Goal: Communication & Community: Answer question/provide support

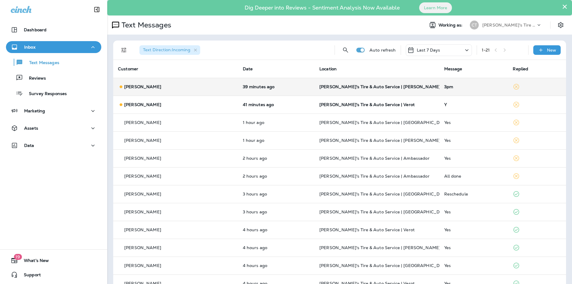
click at [392, 86] on p "[PERSON_NAME]'s Tire & Auto Service | [PERSON_NAME]" at bounding box center [376, 86] width 115 height 5
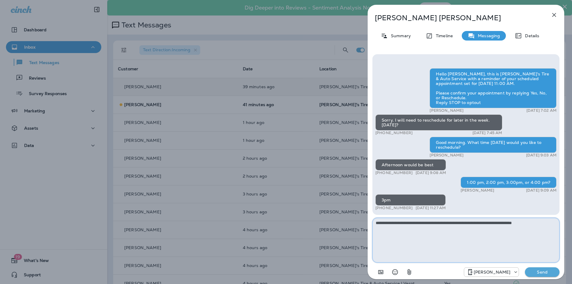
type textarea "**********"
click at [539, 271] on p "Send" at bounding box center [542, 271] width 25 height 5
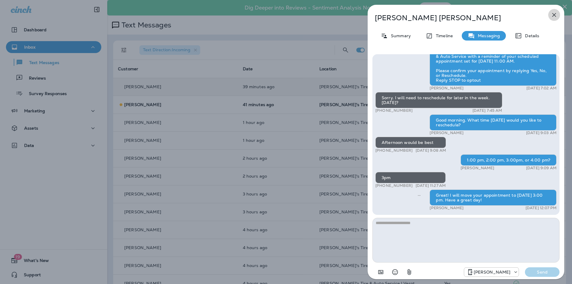
click at [551, 15] on icon "button" at bounding box center [554, 14] width 7 height 7
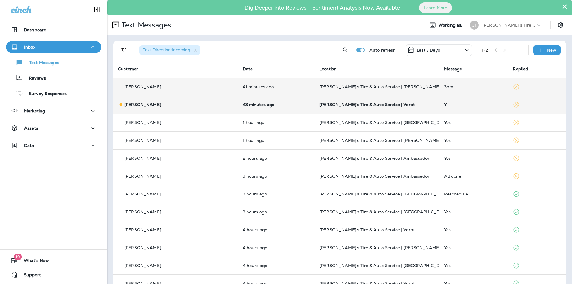
click at [463, 101] on td "Y" at bounding box center [473, 105] width 69 height 18
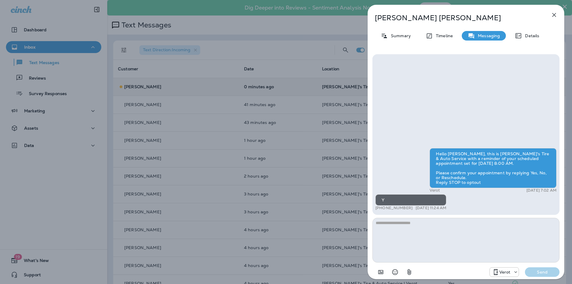
click at [553, 15] on icon "button" at bounding box center [554, 14] width 7 height 7
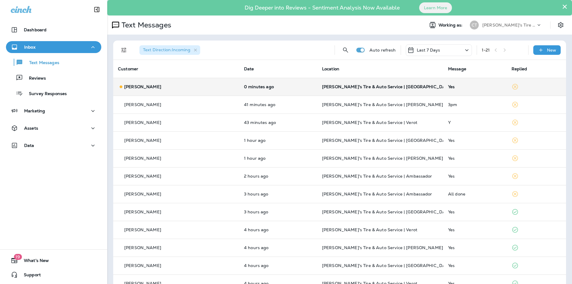
click at [399, 86] on p "[PERSON_NAME]'s Tire & Auto Service | [GEOGRAPHIC_DATA]" at bounding box center [380, 86] width 116 height 5
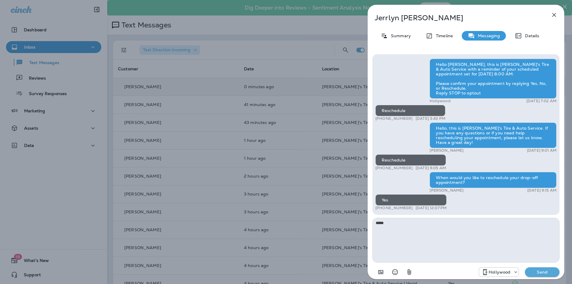
type textarea "*****"
click at [543, 272] on p "Send" at bounding box center [542, 271] width 25 height 5
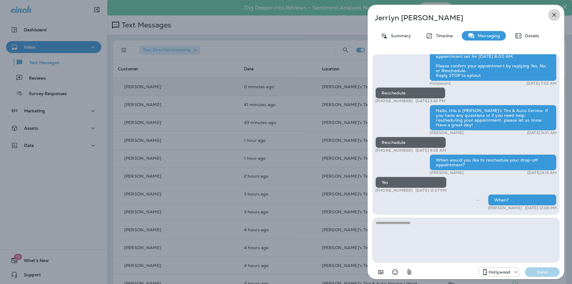
click at [556, 14] on icon "button" at bounding box center [554, 14] width 7 height 7
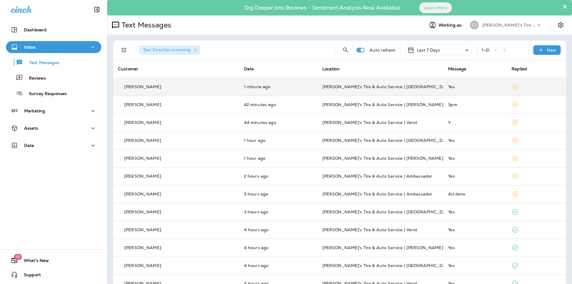
click at [410, 86] on p "[PERSON_NAME]'s Tire & Auto Service | [GEOGRAPHIC_DATA]" at bounding box center [380, 86] width 116 height 5
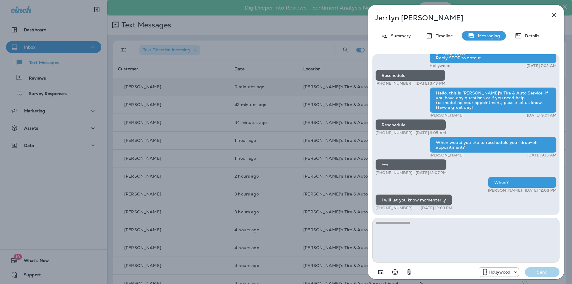
click at [440, 273] on div "Hollywood Send" at bounding box center [465, 269] width 187 height 15
click at [61, 63] on div "[PERSON_NAME] Summary Timeline Messaging Details Hello [PERSON_NAME], this is […" at bounding box center [286, 142] width 572 height 284
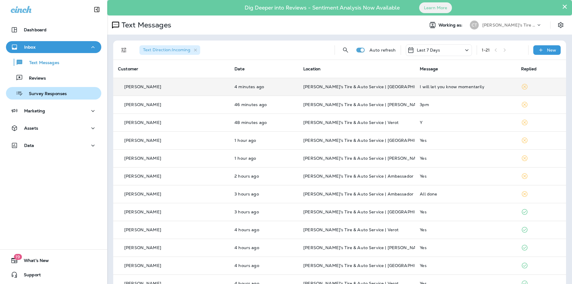
click at [40, 94] on p "Survey Responses" at bounding box center [45, 94] width 44 height 6
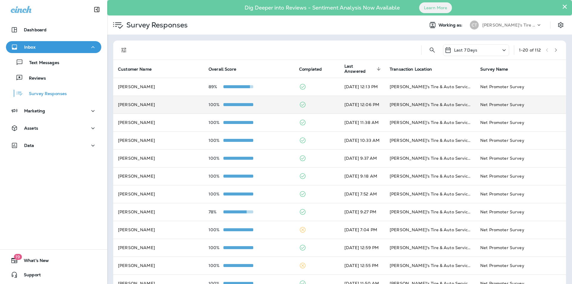
click at [273, 100] on td "100%" at bounding box center [249, 105] width 91 height 18
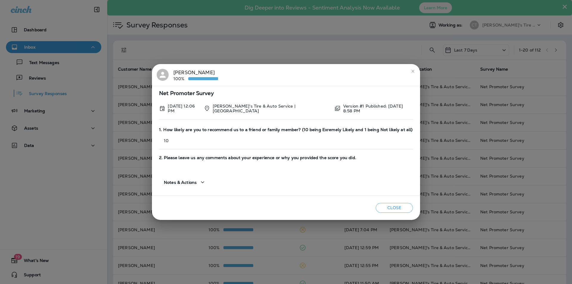
click at [414, 71] on icon "close" at bounding box center [413, 71] width 5 height 5
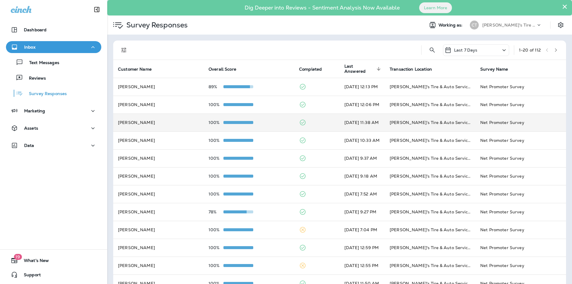
click at [273, 124] on div "100%" at bounding box center [249, 122] width 81 height 5
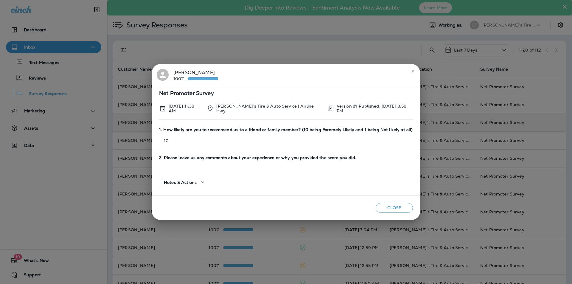
click at [411, 72] on icon "close" at bounding box center [413, 71] width 5 height 5
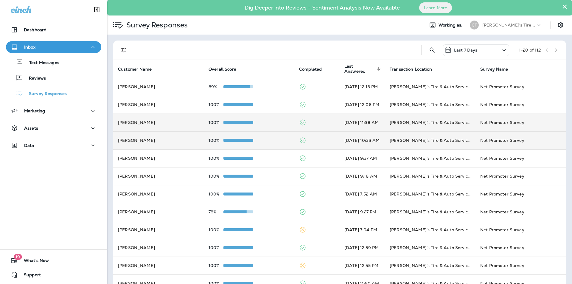
click at [269, 140] on div "100%" at bounding box center [249, 140] width 81 height 5
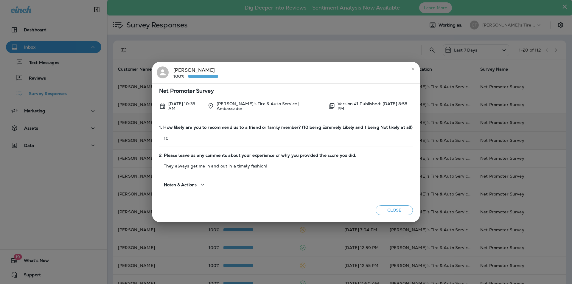
click at [412, 69] on icon "close" at bounding box center [413, 68] width 5 height 5
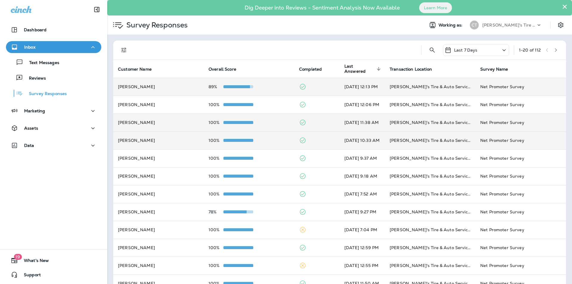
click at [270, 86] on div "89%" at bounding box center [249, 86] width 81 height 5
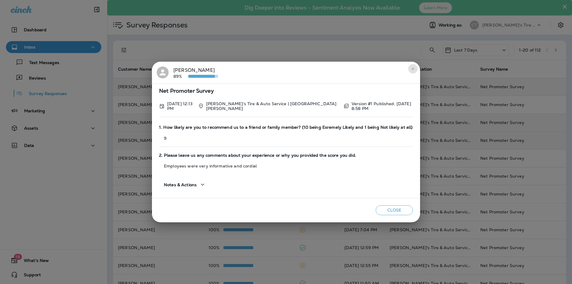
click at [412, 71] on icon "close" at bounding box center [413, 68] width 5 height 5
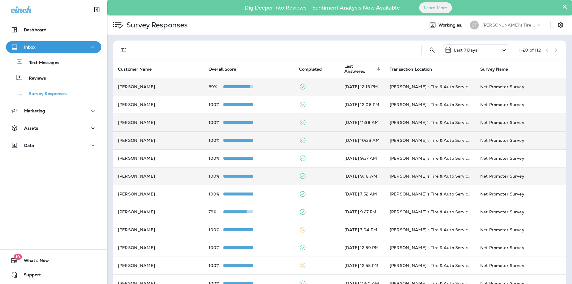
click at [268, 174] on div "100%" at bounding box center [249, 176] width 81 height 5
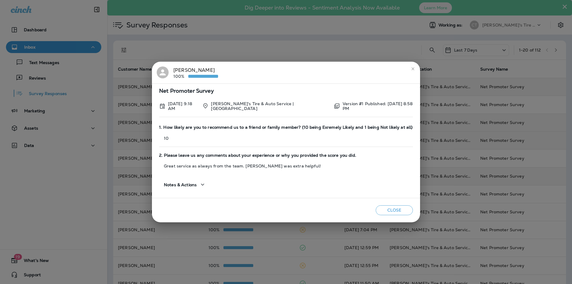
click at [413, 69] on icon "close" at bounding box center [413, 68] width 5 height 5
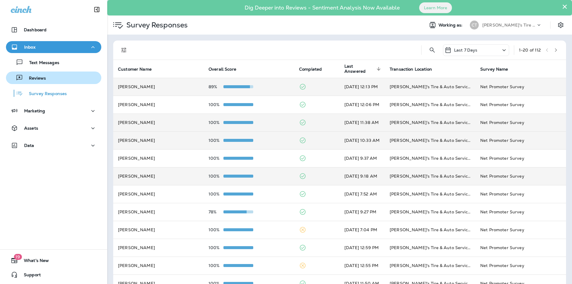
click at [46, 76] on div "Reviews" at bounding box center [53, 77] width 91 height 9
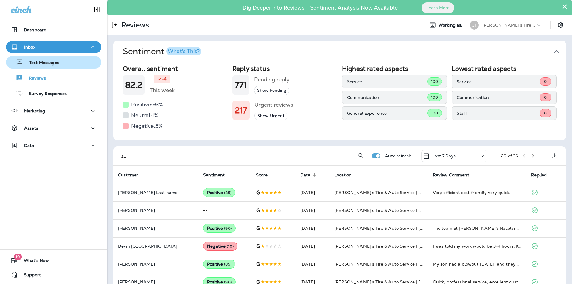
click at [47, 62] on p "Text Messages" at bounding box center [41, 63] width 36 height 6
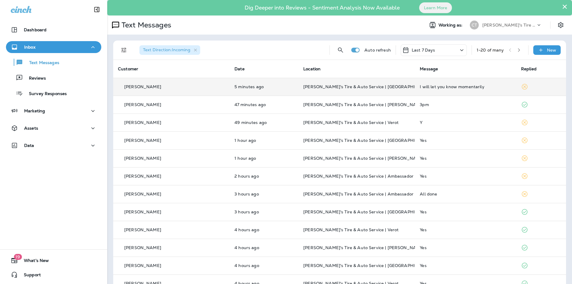
click at [380, 85] on p "[PERSON_NAME]'s Tire & Auto Service | [GEOGRAPHIC_DATA]" at bounding box center [356, 86] width 107 height 5
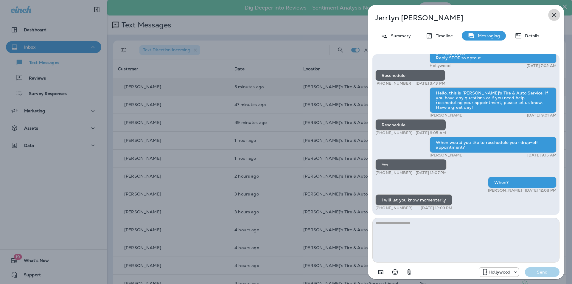
click at [556, 14] on icon "button" at bounding box center [554, 14] width 7 height 7
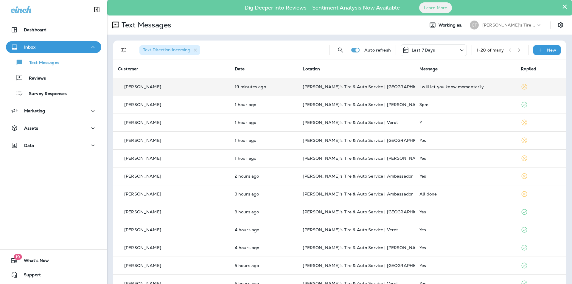
click at [389, 88] on p "[PERSON_NAME]'s Tire & Auto Service | [GEOGRAPHIC_DATA]" at bounding box center [356, 86] width 107 height 5
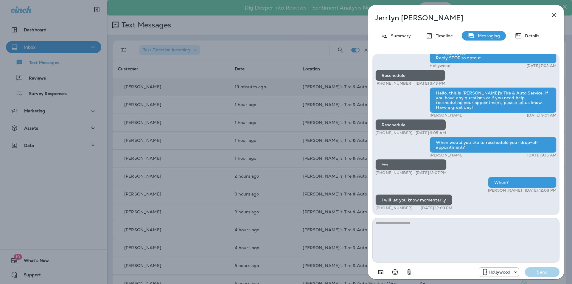
click at [42, 63] on div "[PERSON_NAME] Summary Timeline Messaging Details Hello [PERSON_NAME], this is […" at bounding box center [286, 142] width 572 height 284
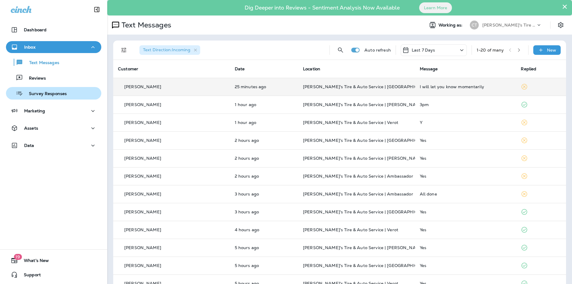
click at [47, 94] on p "Survey Responses" at bounding box center [45, 94] width 44 height 6
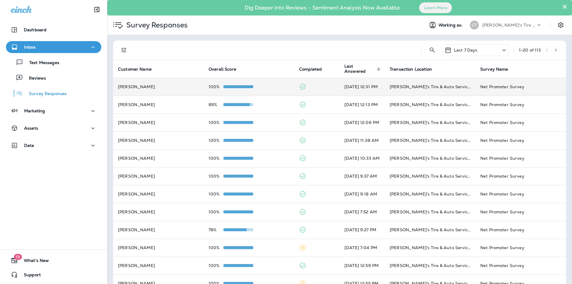
click at [262, 83] on td "100%" at bounding box center [249, 87] width 91 height 18
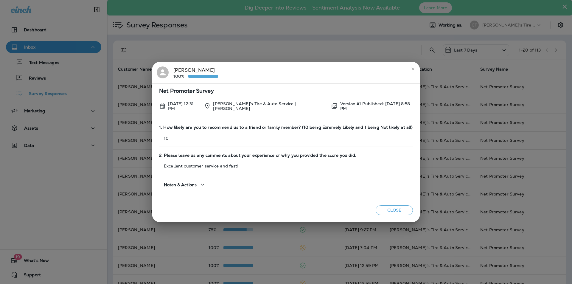
click at [411, 70] on icon "close" at bounding box center [412, 68] width 3 height 3
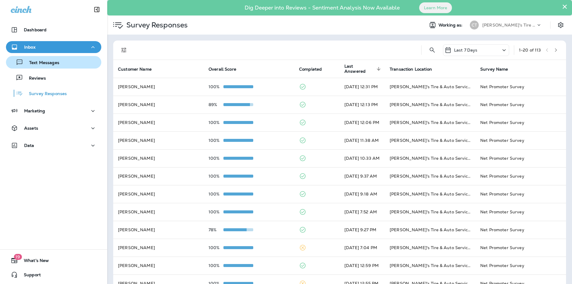
click at [55, 62] on p "Text Messages" at bounding box center [41, 63] width 36 height 6
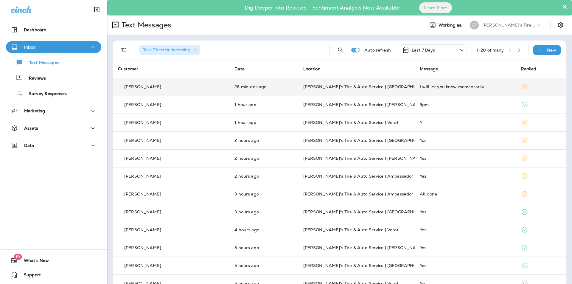
click at [379, 84] on td "[PERSON_NAME]'s Tire & Auto Service | [GEOGRAPHIC_DATA]" at bounding box center [357, 87] width 116 height 18
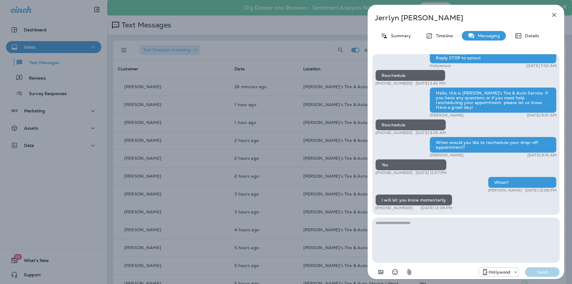
click at [369, 213] on div "Hello [PERSON_NAME], this is [PERSON_NAME]'s Tire & Auto Service with a reminde…" at bounding box center [466, 165] width 197 height 233
click at [43, 94] on div "[PERSON_NAME] Summary Timeline Messaging Details Hello [PERSON_NAME], this is […" at bounding box center [286, 142] width 572 height 284
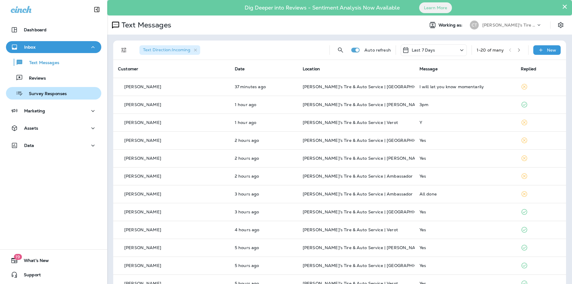
click at [44, 94] on p "Survey Responses" at bounding box center [45, 94] width 44 height 6
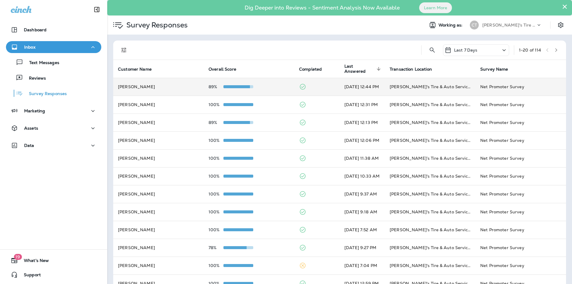
click at [265, 89] on td "89%" at bounding box center [249, 87] width 91 height 18
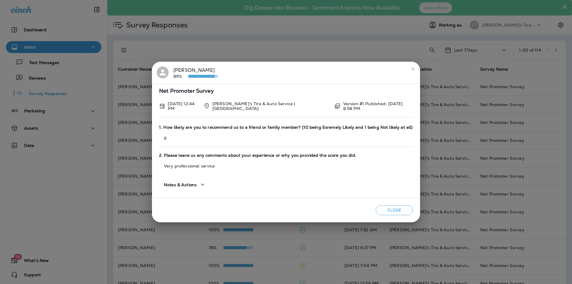
click at [411, 68] on icon "close" at bounding box center [413, 68] width 5 height 5
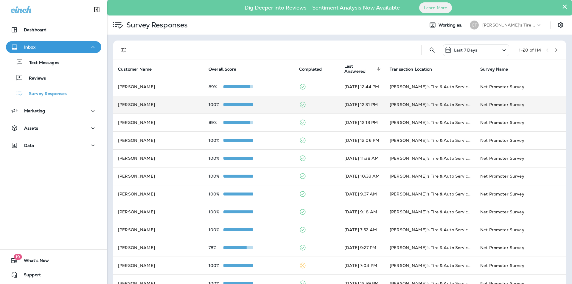
click at [268, 102] on td "100%" at bounding box center [249, 105] width 91 height 18
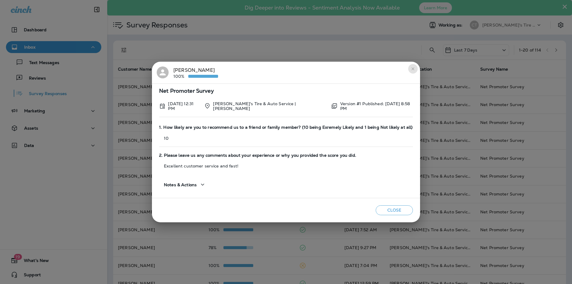
click at [411, 69] on icon "close" at bounding box center [412, 68] width 3 height 3
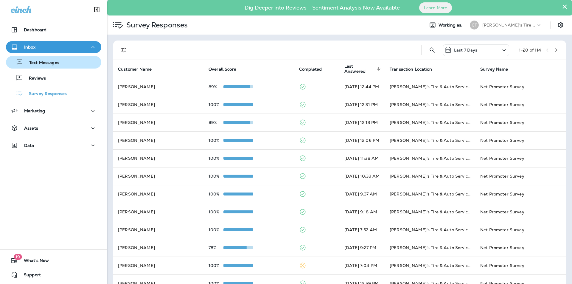
click at [44, 63] on p "Text Messages" at bounding box center [41, 63] width 36 height 6
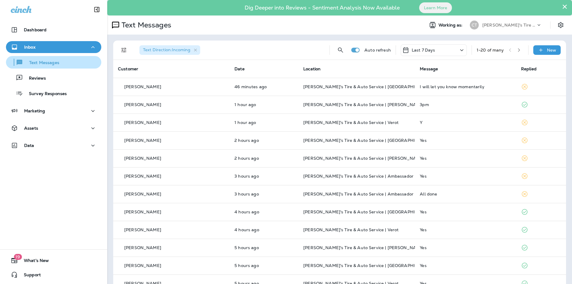
click at [50, 59] on div "Text Messages" at bounding box center [33, 62] width 51 height 9
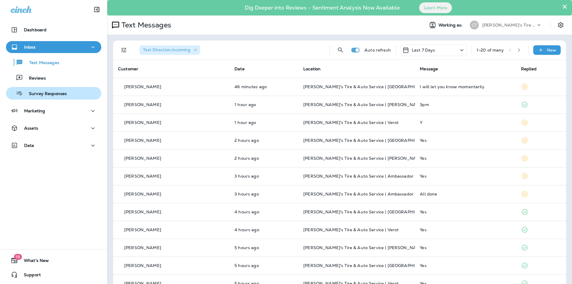
drag, startPoint x: 46, startPoint y: 94, endPoint x: 50, endPoint y: 94, distance: 3.6
click at [47, 94] on p "Survey Responses" at bounding box center [45, 94] width 44 height 6
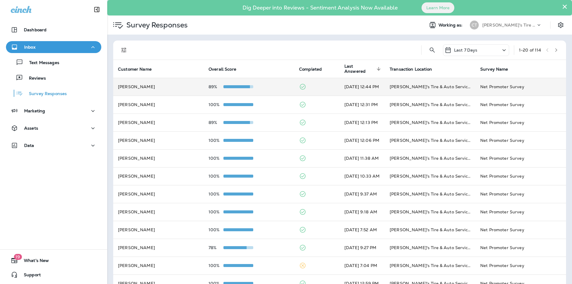
click at [274, 87] on div "89%" at bounding box center [249, 86] width 81 height 5
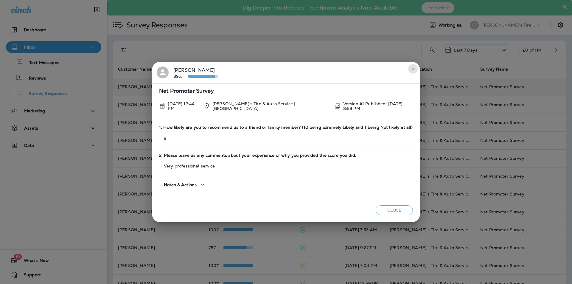
click at [412, 69] on icon "close" at bounding box center [413, 68] width 5 height 5
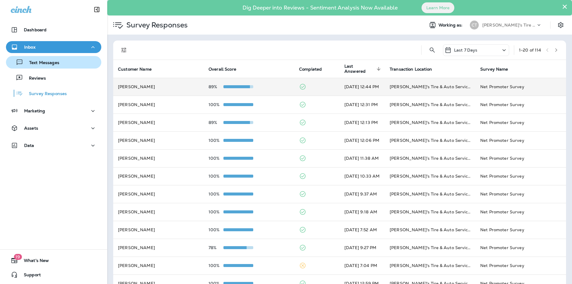
click at [48, 63] on p "Text Messages" at bounding box center [41, 63] width 36 height 6
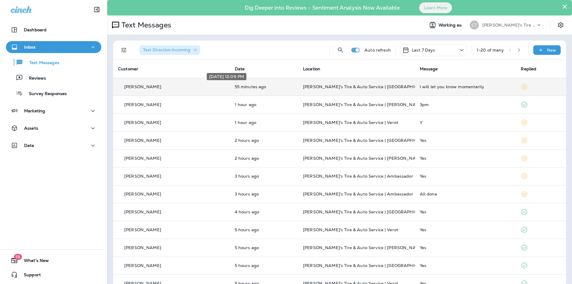
click at [262, 86] on p "55 minutes ago" at bounding box center [264, 86] width 59 height 5
